Goal: Task Accomplishment & Management: Complete application form

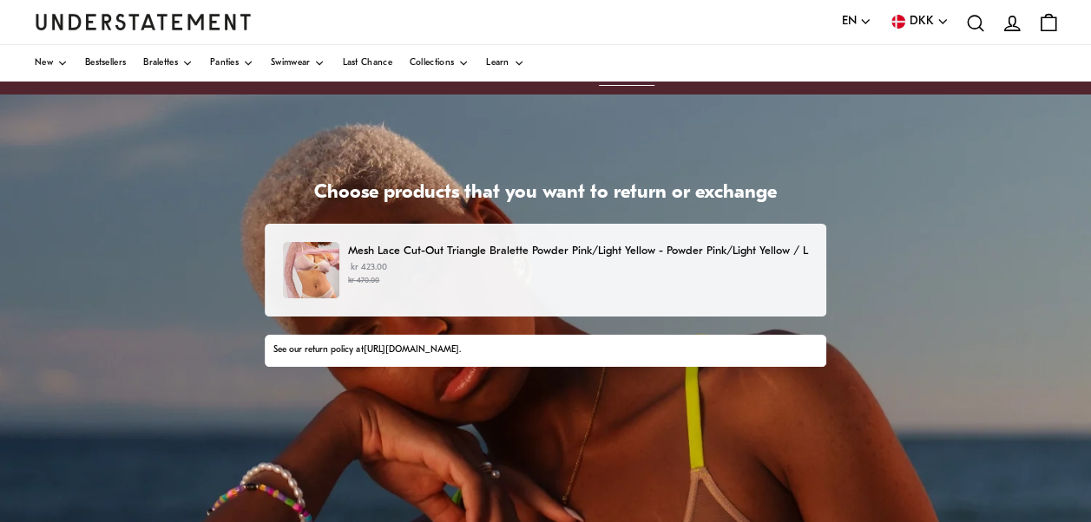
scroll to position [21, 0]
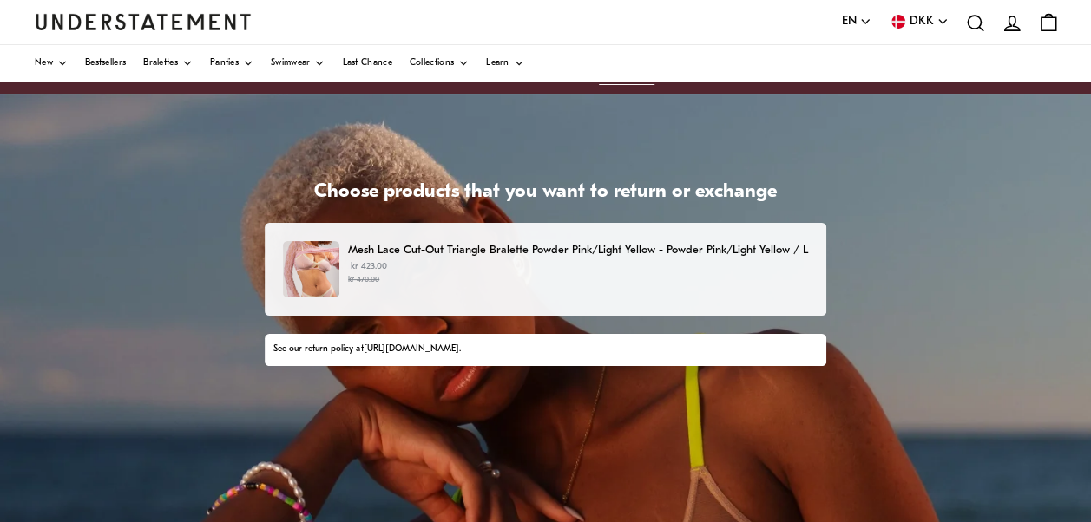
click at [492, 246] on p "Mesh Lace Cut-Out Triangle Bralette Powder Pink/Light Yellow - Powder Pink/Ligh…" at bounding box center [578, 250] width 460 height 18
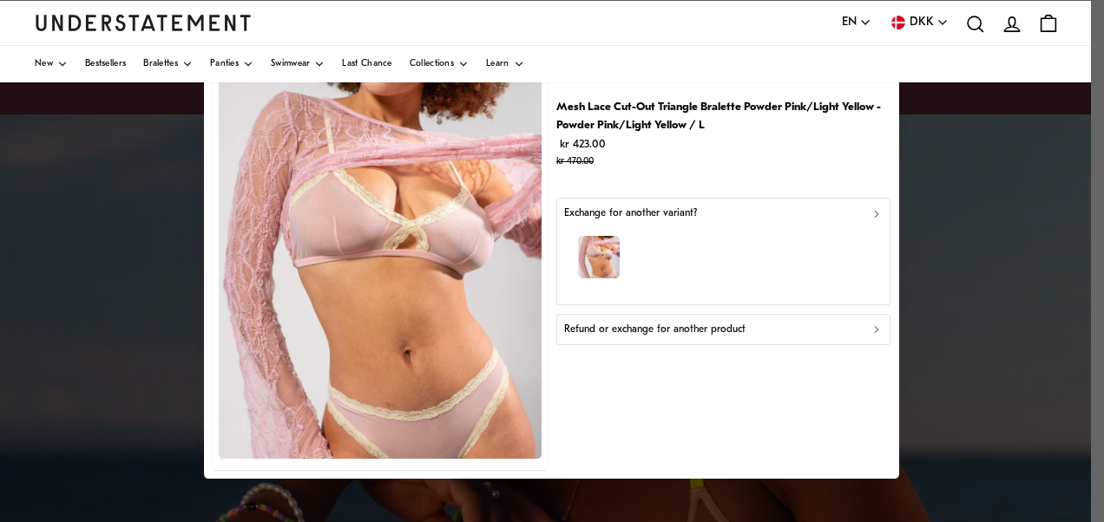
click at [778, 331] on div "Refund or exchange for another product" at bounding box center [723, 330] width 319 height 16
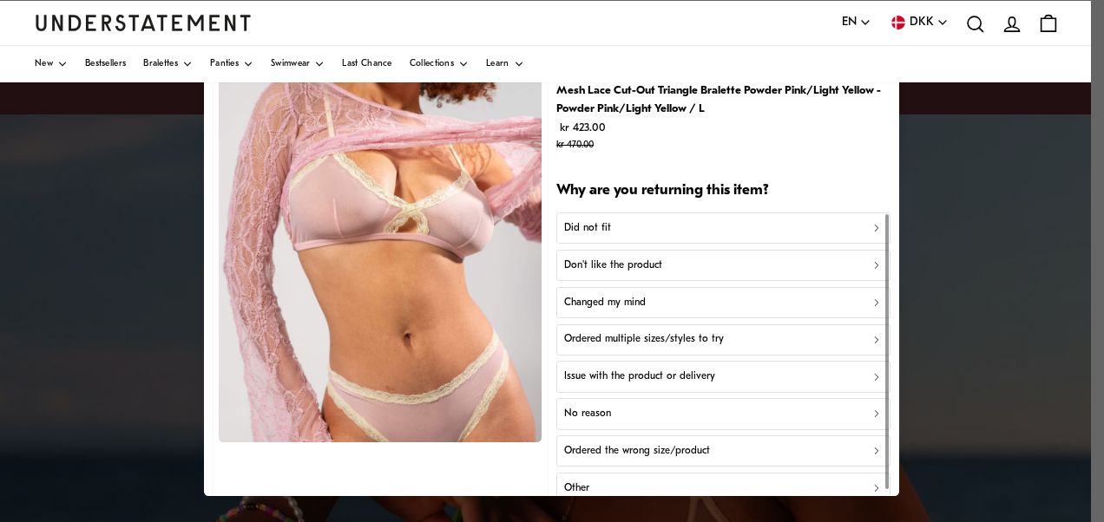
click at [675, 233] on div "Did not fit" at bounding box center [723, 228] width 319 height 16
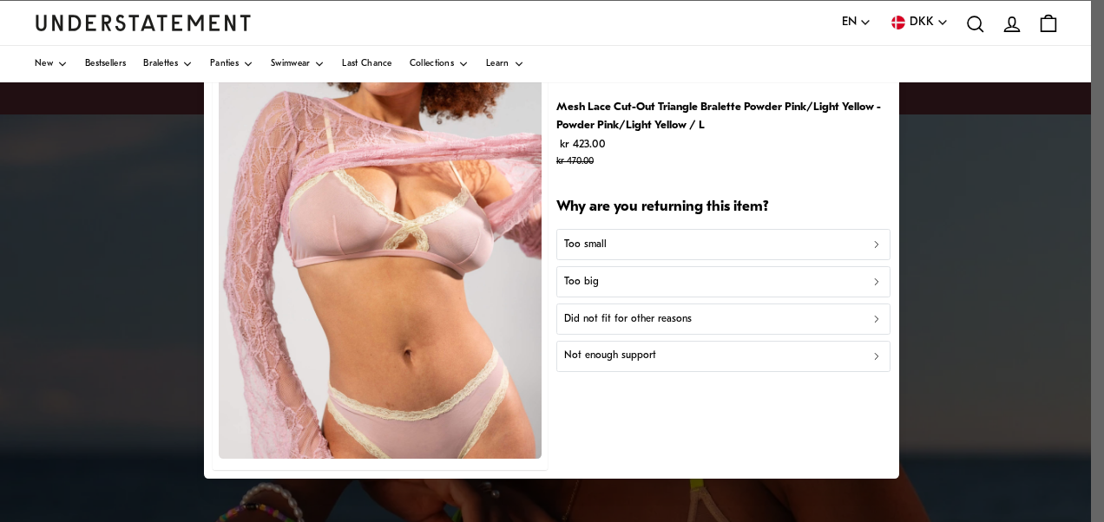
click at [652, 239] on div "Too small" at bounding box center [723, 245] width 319 height 16
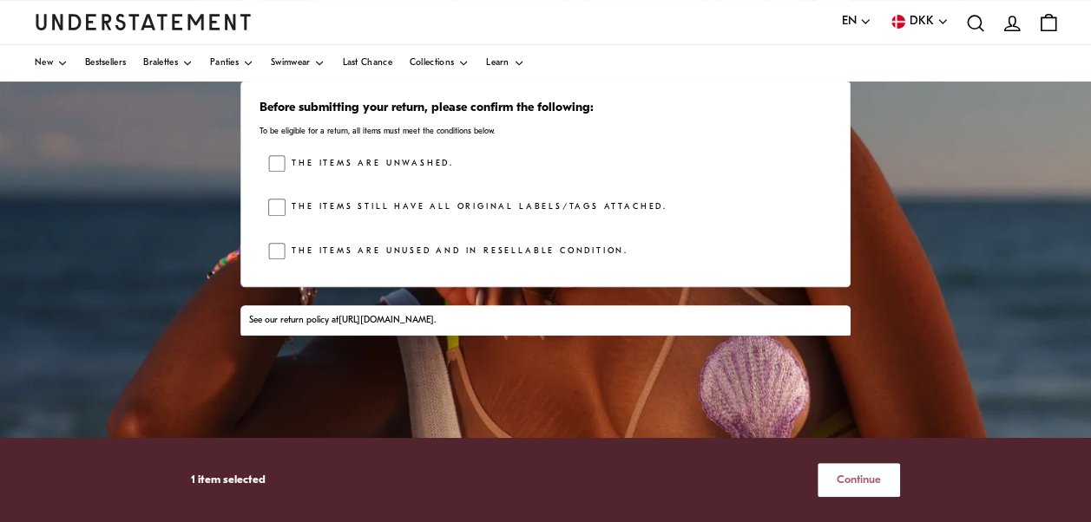
scroll to position [279, 0]
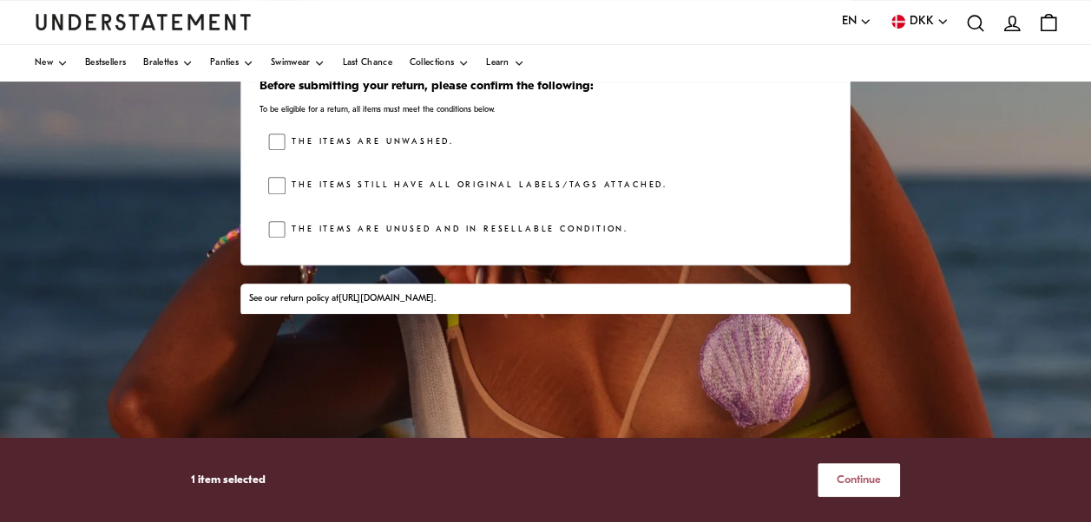
click at [854, 470] on span "Continue" at bounding box center [858, 480] width 44 height 32
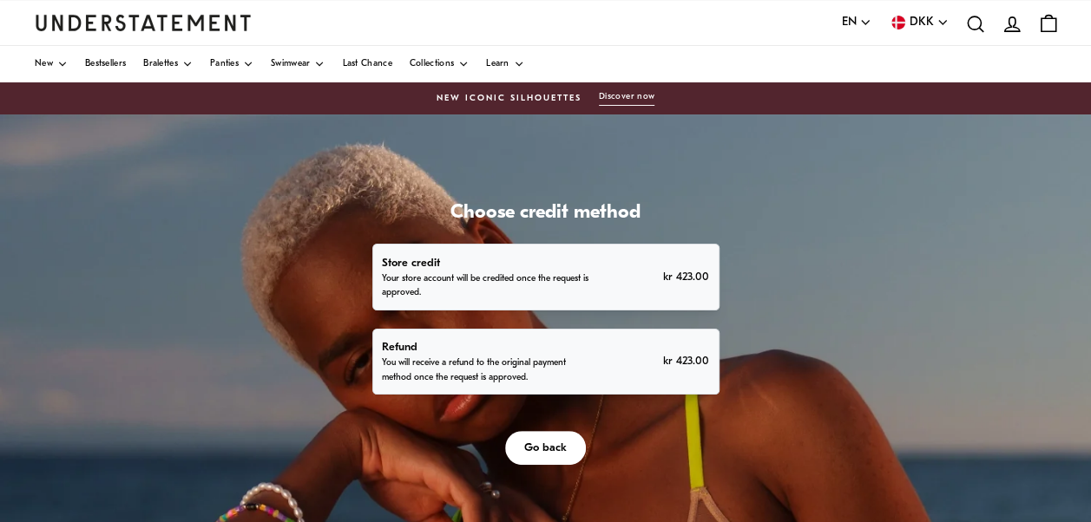
click at [548, 364] on p "You will receive a refund to the original payment method once the request is ap…" at bounding box center [486, 371] width 209 height 28
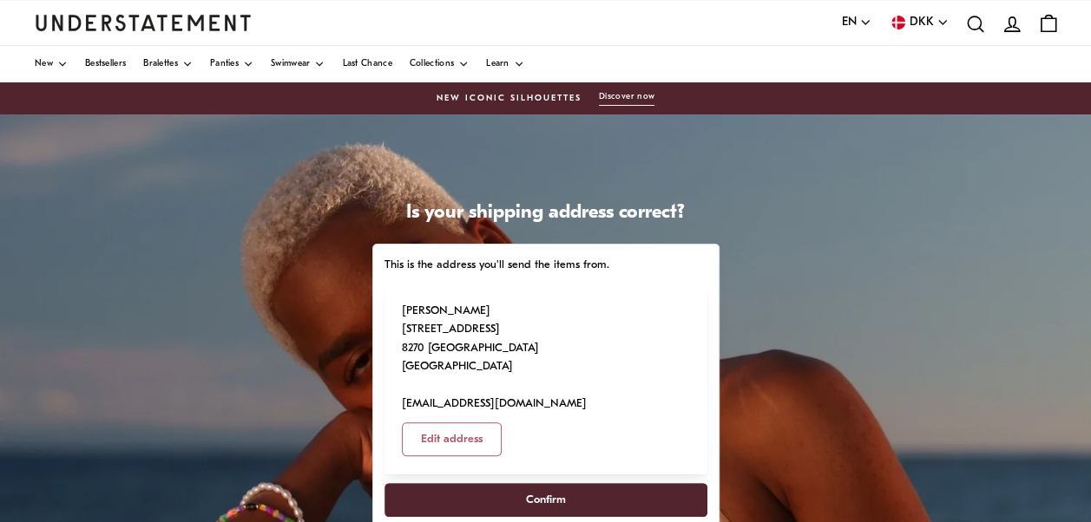
click at [560, 484] on span "Confirm" at bounding box center [546, 500] width 40 height 32
select select "**"
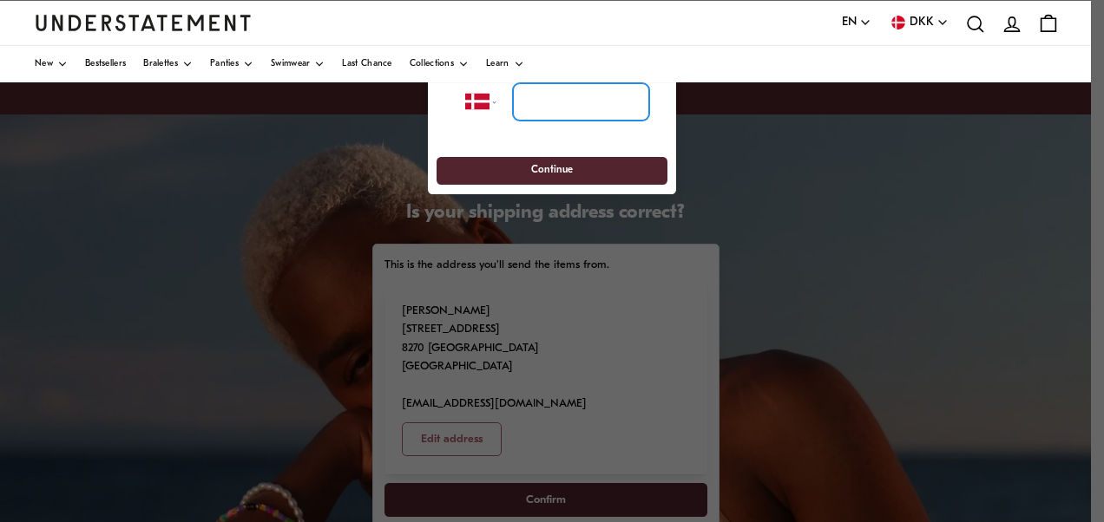
click at [581, 107] on input "tel" at bounding box center [581, 102] width 136 height 38
type input "**********"
click at [558, 174] on span "Continue" at bounding box center [552, 171] width 42 height 27
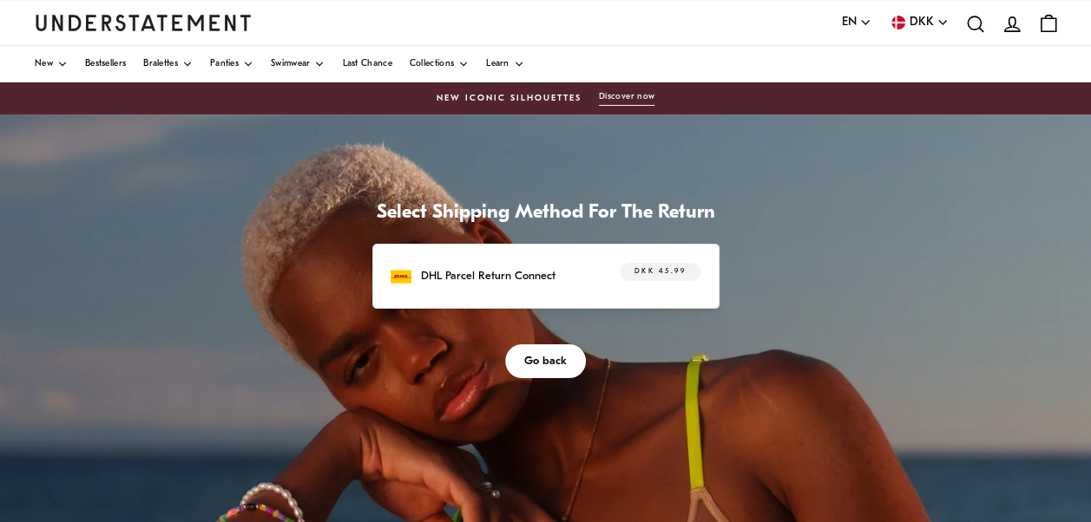
click at [652, 261] on div "DHL Parcel Return Connect DKK 45.99" at bounding box center [545, 276] width 347 height 64
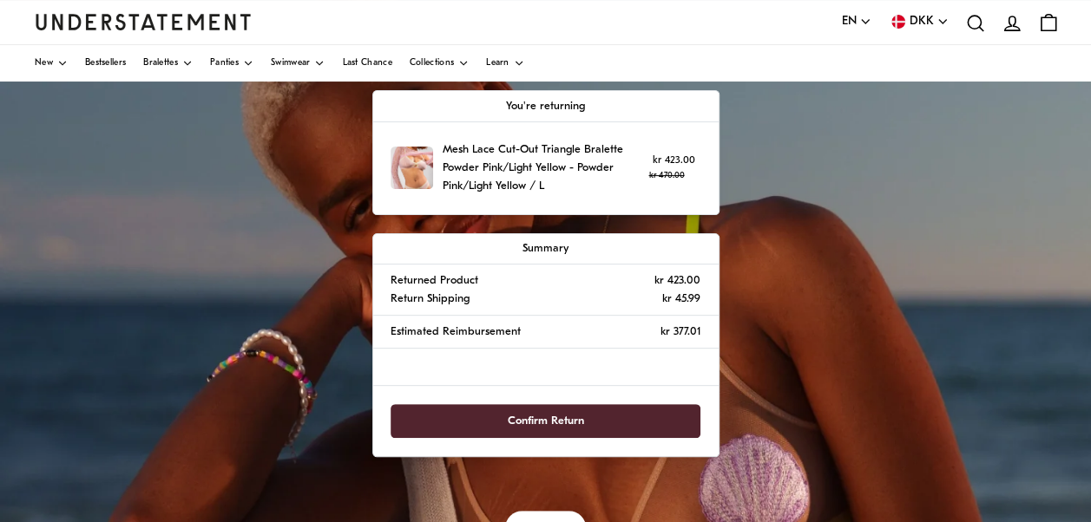
scroll to position [190, 0]
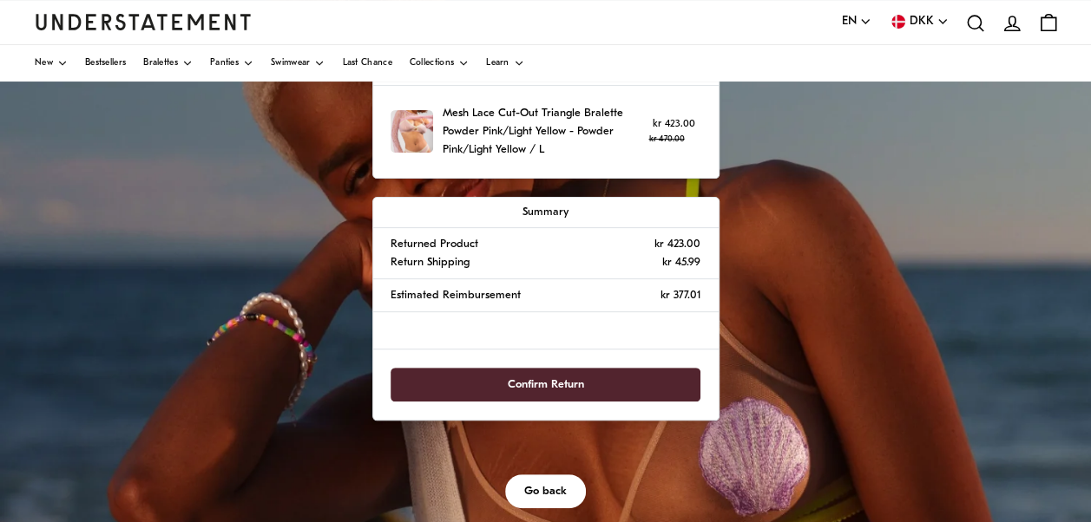
click at [569, 387] on span "Confirm Return" at bounding box center [546, 385] width 76 height 32
